Goal: Information Seeking & Learning: Find specific fact

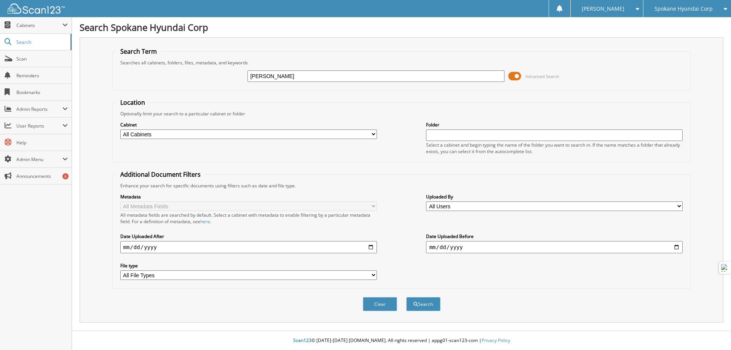
type input "[PERSON_NAME]"
click at [406, 297] on button "Search" at bounding box center [423, 304] width 34 height 14
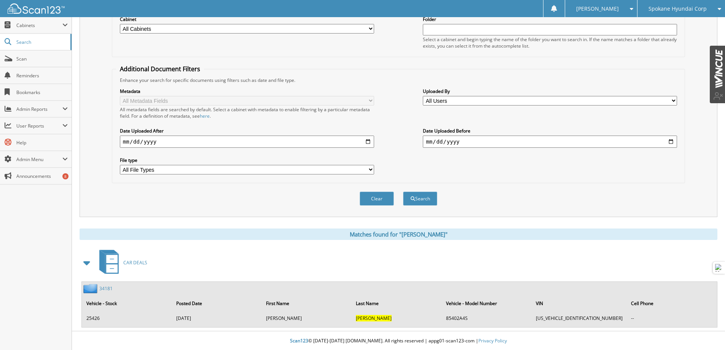
scroll to position [106, 0]
click at [104, 287] on link "34181" at bounding box center [105, 288] width 13 height 6
